Goal: Obtain resource: Obtain resource

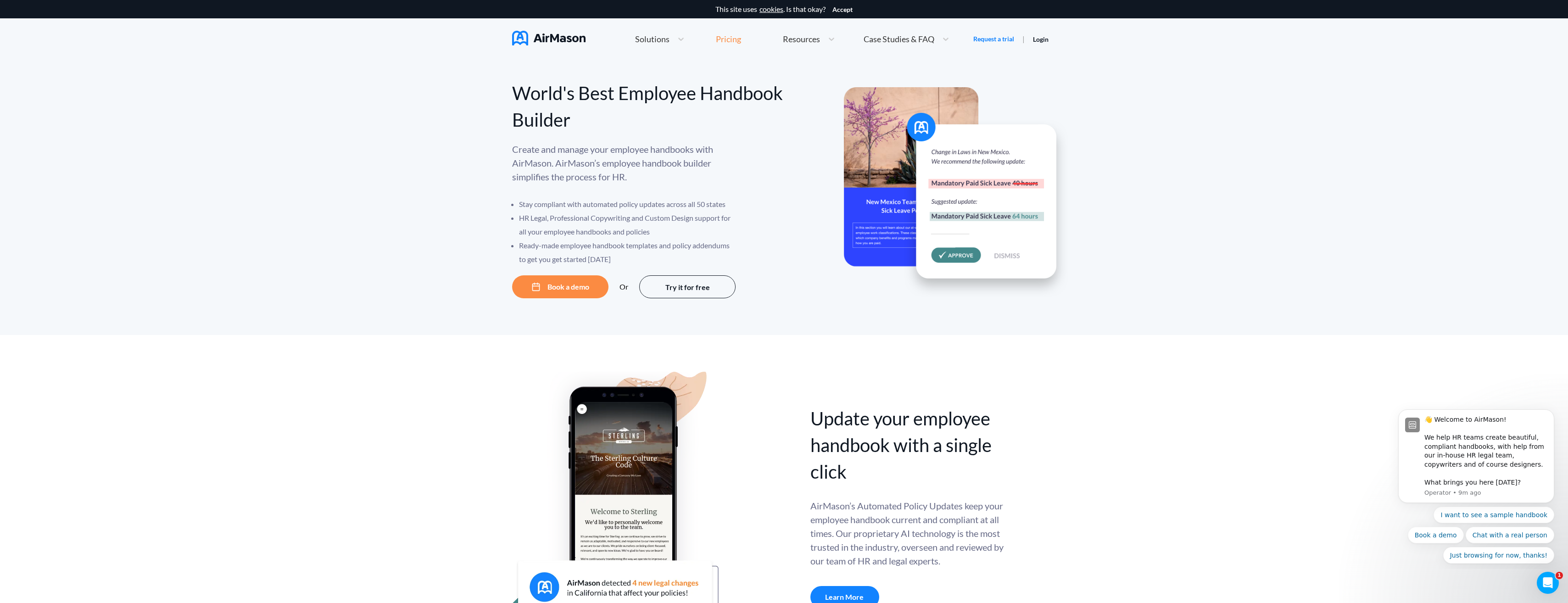
click at [727, 36] on div "Pricing" at bounding box center [728, 39] width 25 height 9
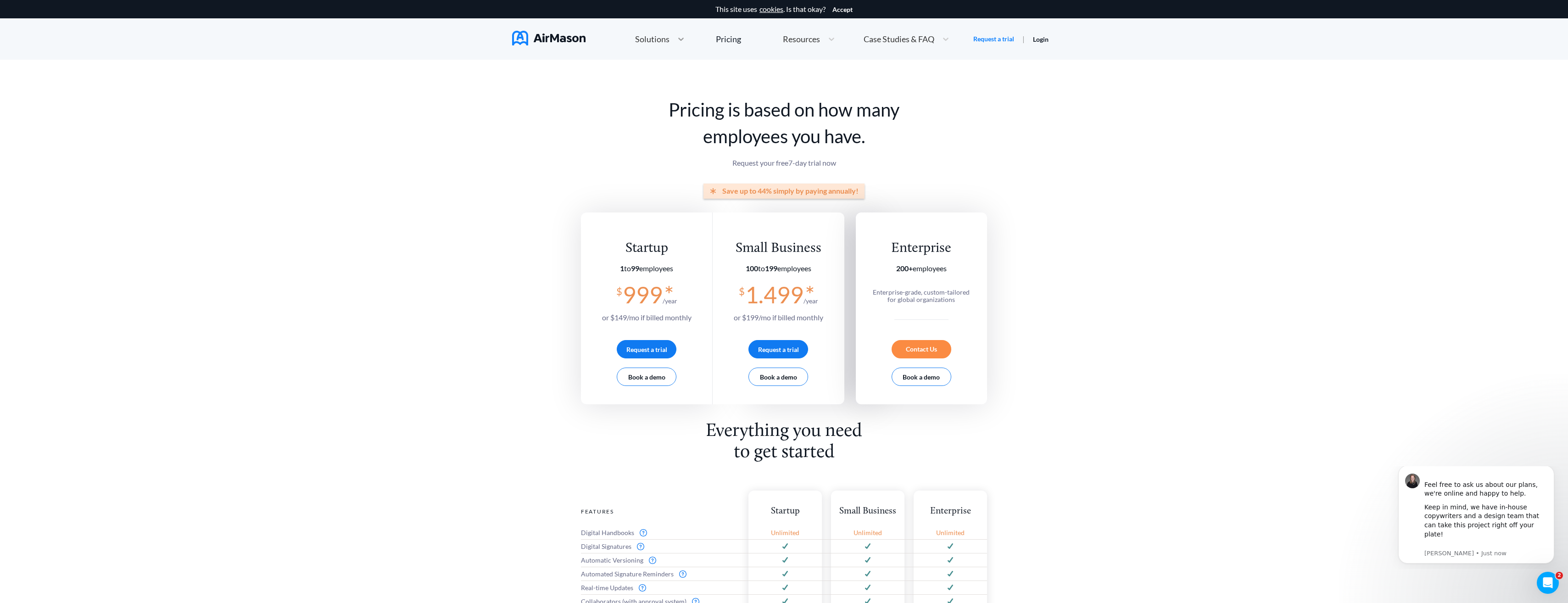
click at [676, 38] on icon at bounding box center [681, 39] width 9 height 9
click at [715, 75] on span "Employee Handbook Builder" at bounding box center [715, 75] width 102 height 10
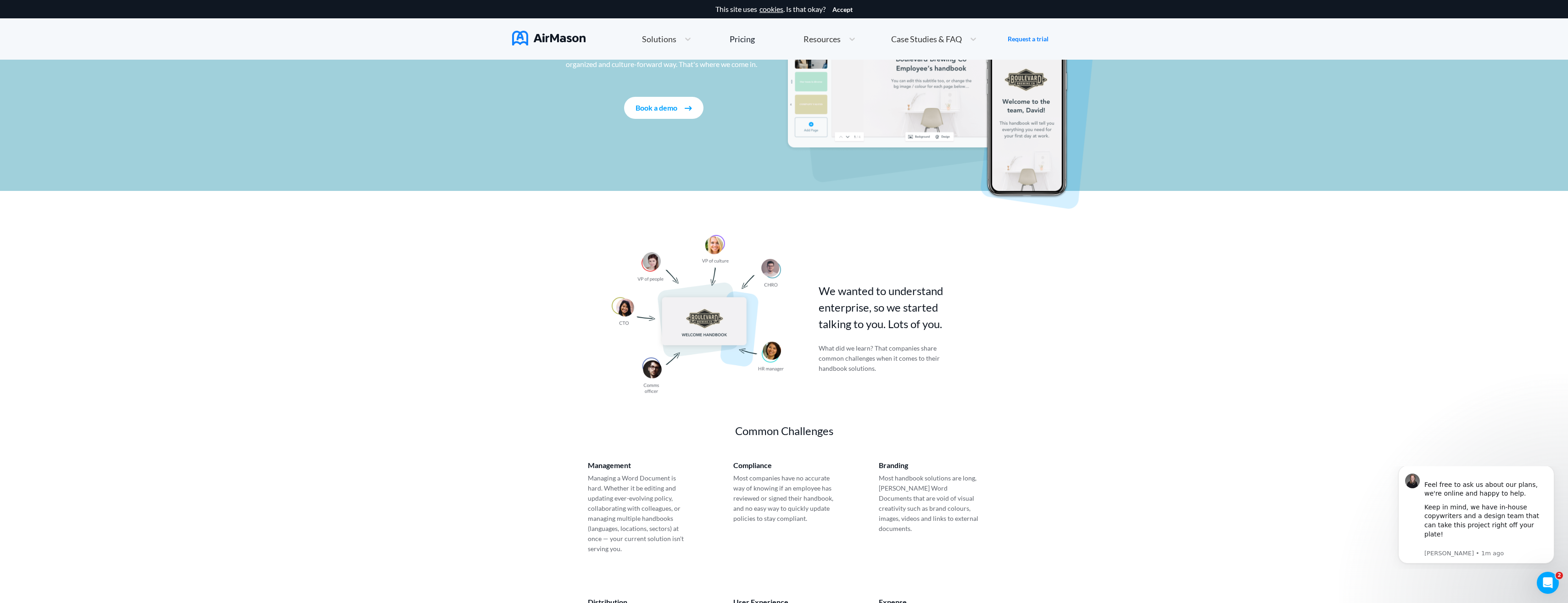
scroll to position [138, 0]
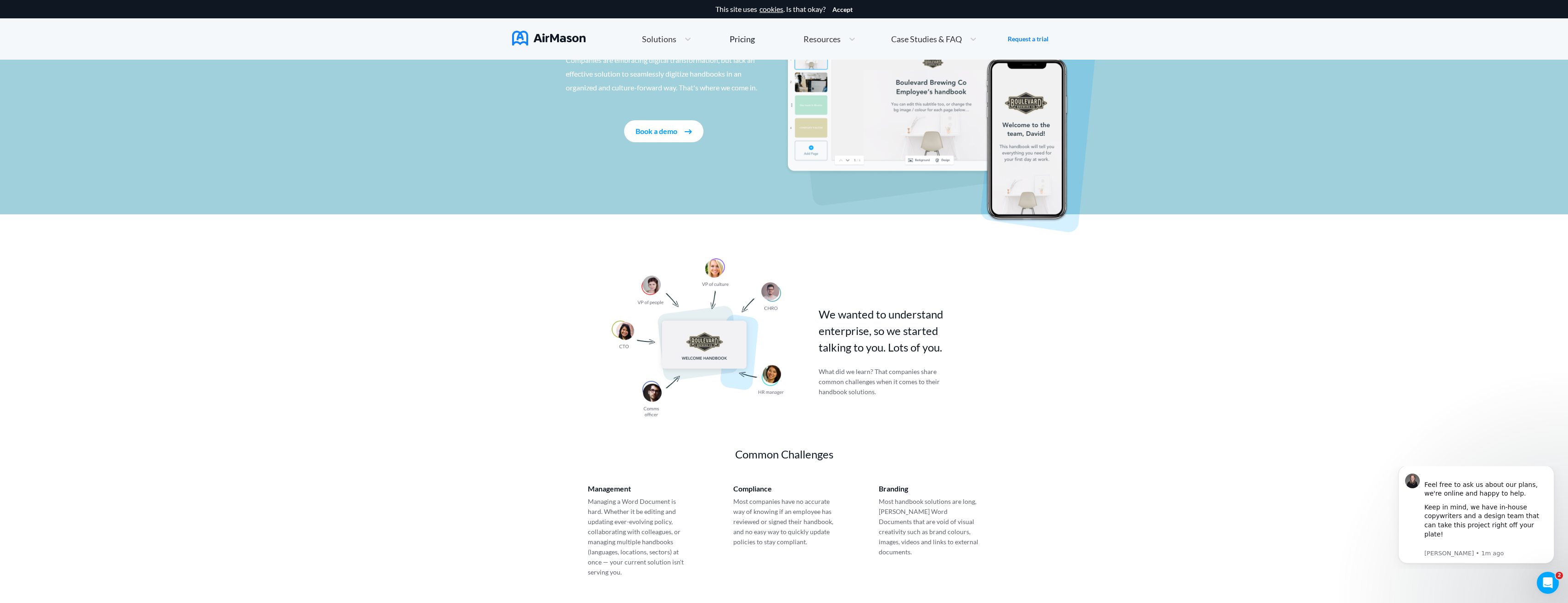
click at [823, 38] on span "Resources" at bounding box center [822, 39] width 37 height 9
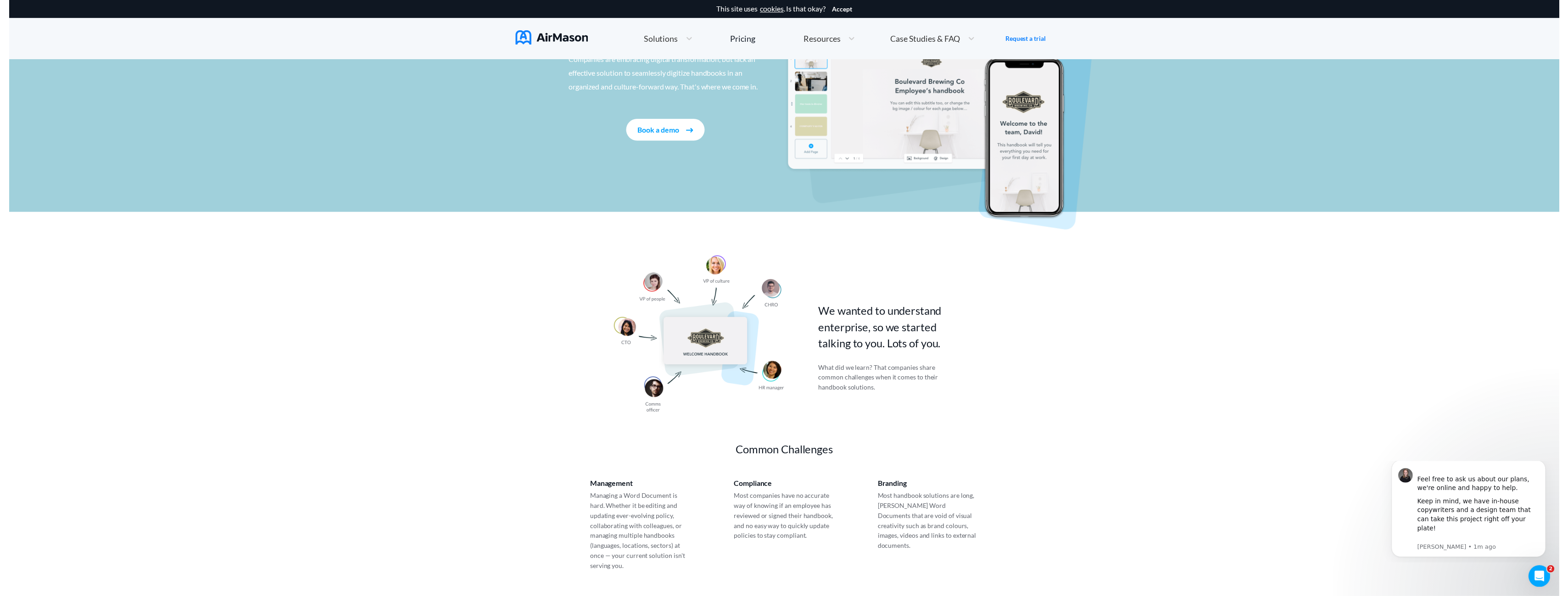
scroll to position [0, 0]
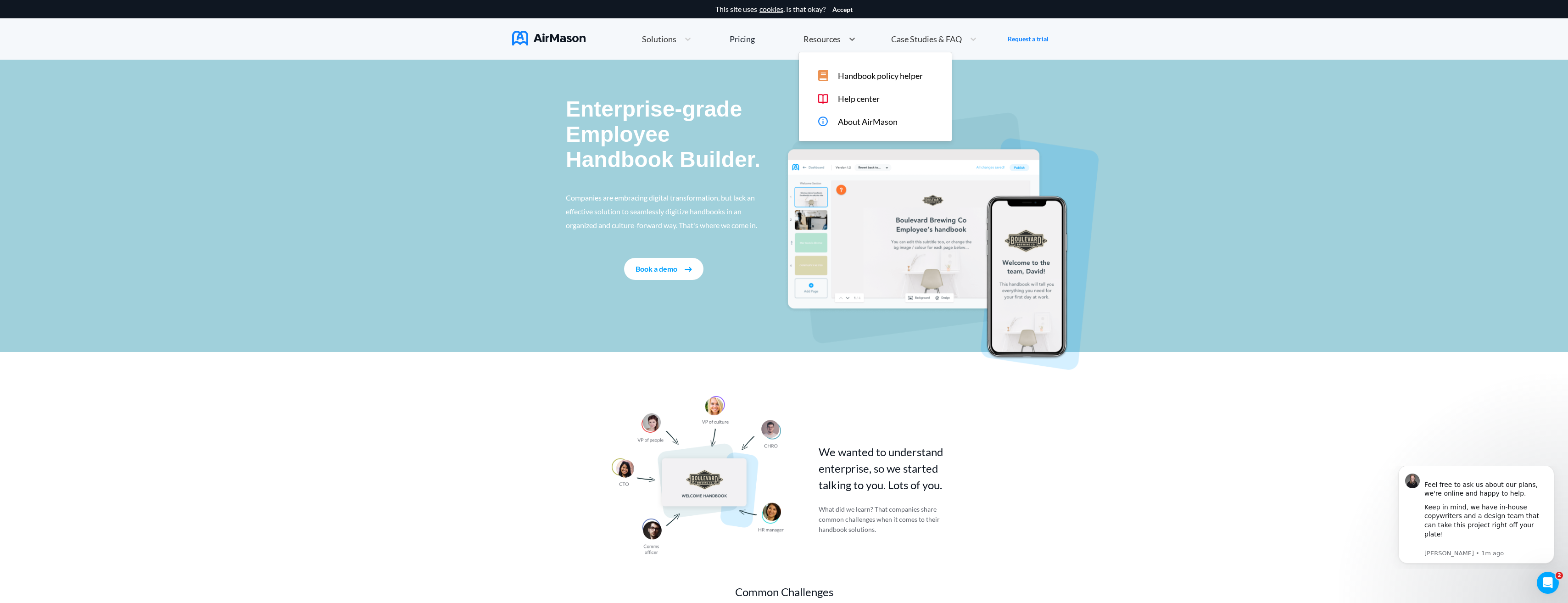
click at [898, 76] on span "Handbook policy helper" at bounding box center [880, 76] width 85 height 10
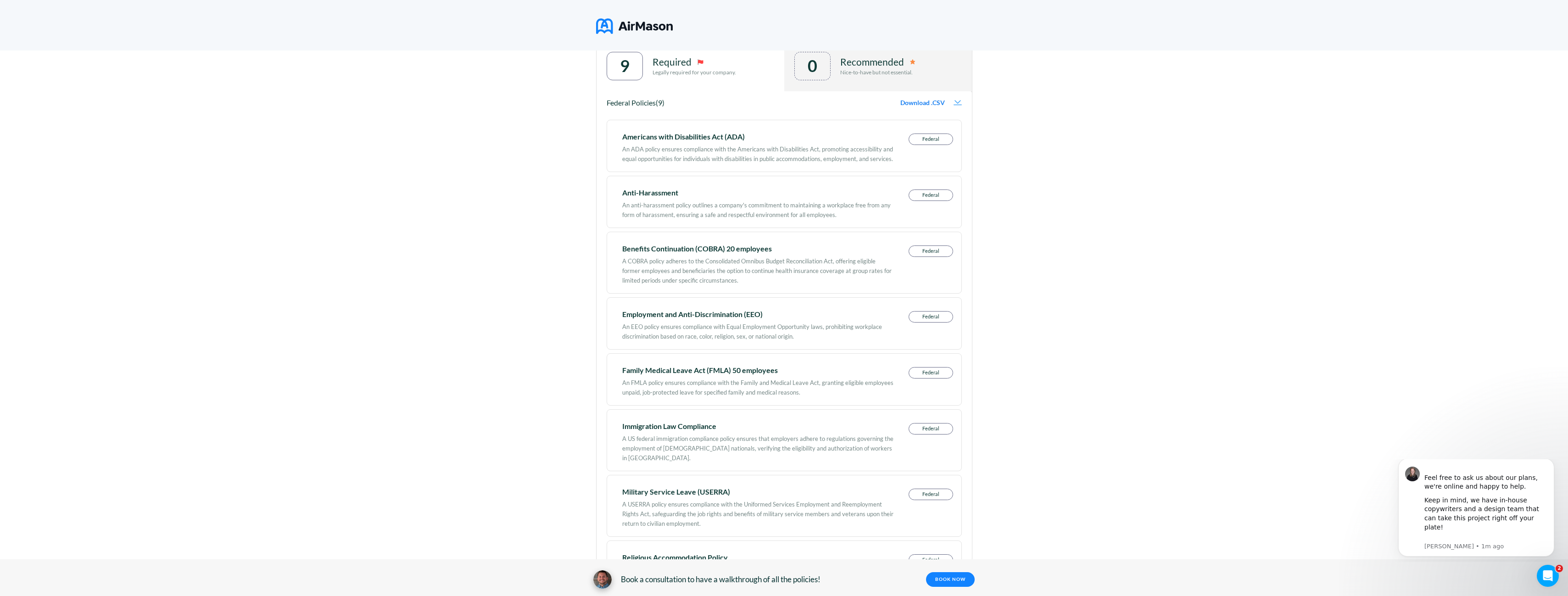
scroll to position [230, 0]
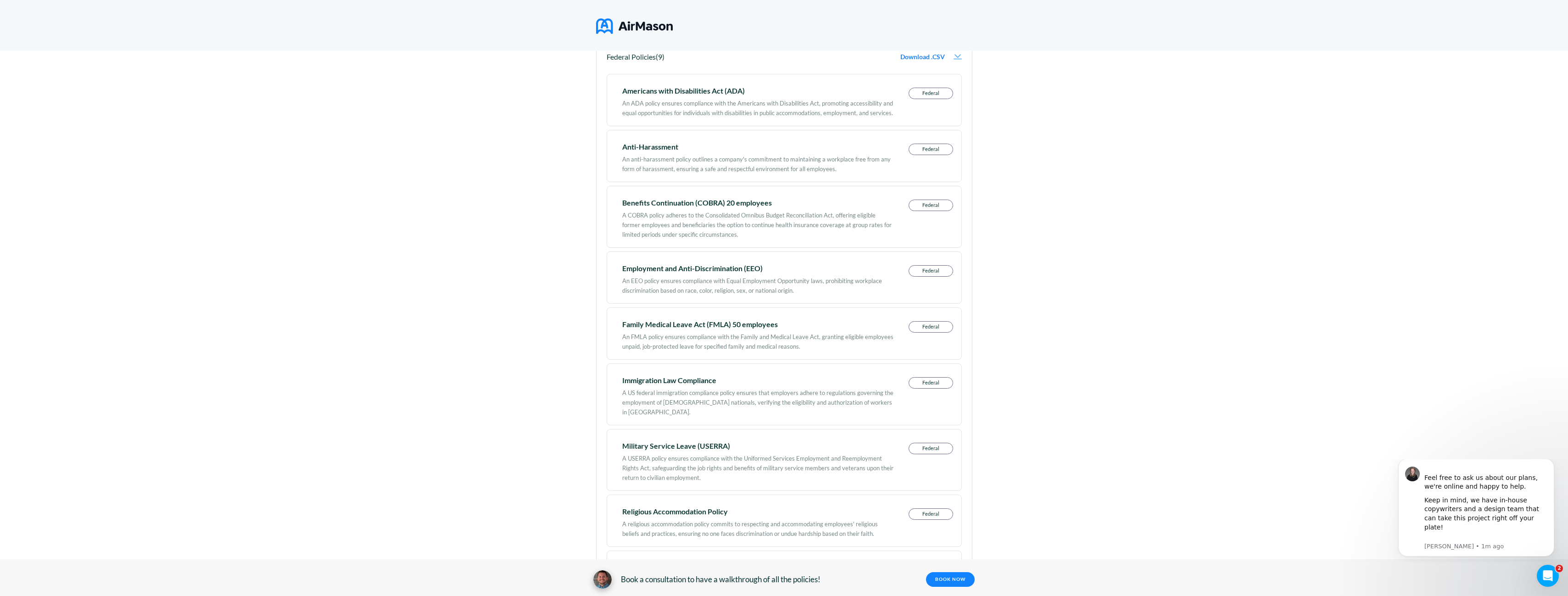
click at [931, 381] on p "Federal" at bounding box center [931, 382] width 44 height 10
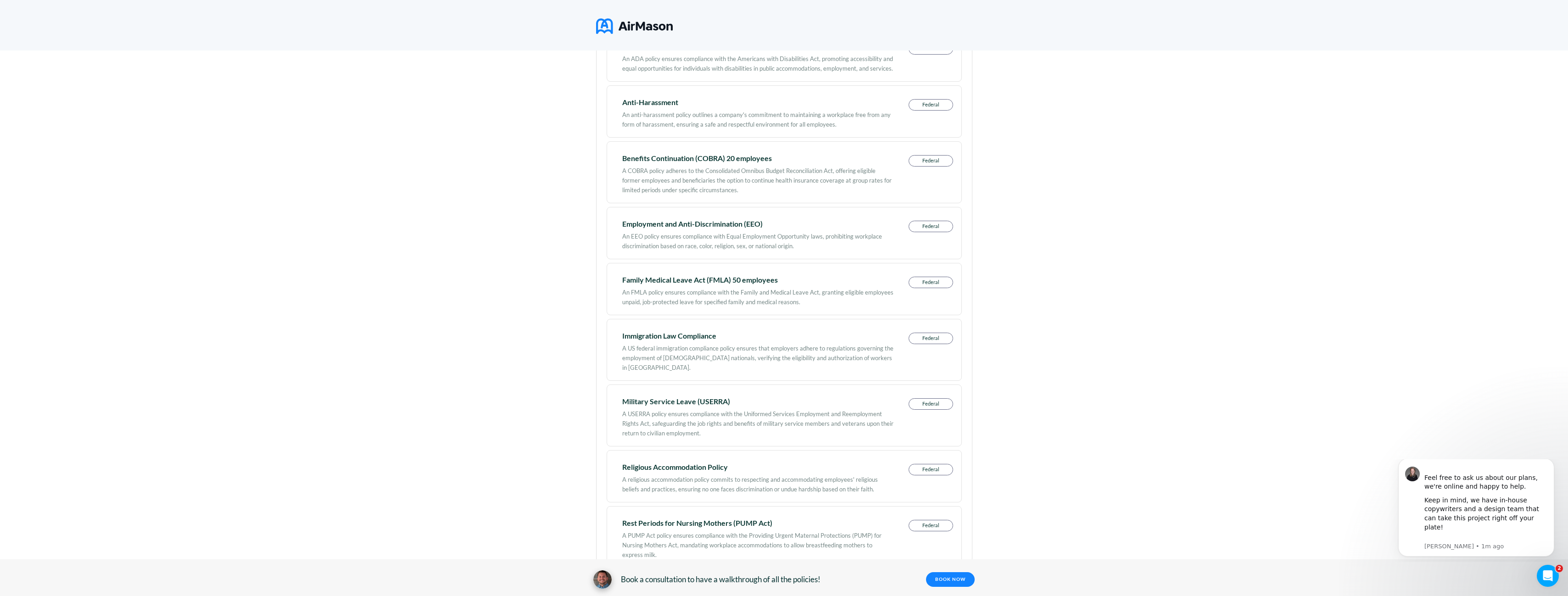
scroll to position [321, 0]
